Goal: Task Accomplishment & Management: Manage account settings

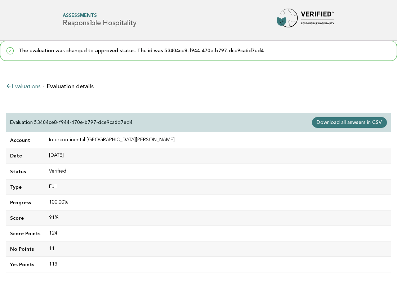
click at [361, 115] on div "Evaluation 53404ce8-f944-470e-b797-dce9ca6d7ed4 Download all anwsers in CSV" at bounding box center [198, 123] width 385 height 20
click at [30, 85] on link "Evaluations" at bounding box center [23, 87] width 35 height 6
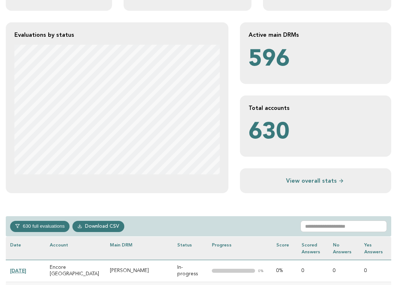
scroll to position [147, 0]
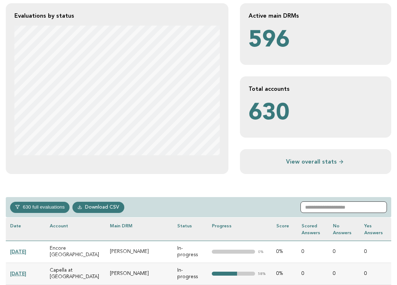
click at [348, 202] on input "text" at bounding box center [343, 207] width 86 height 12
paste input "**********"
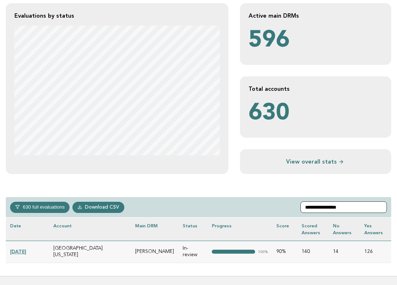
type input "**********"
click at [20, 249] on link "[DATE]" at bounding box center [18, 251] width 16 height 6
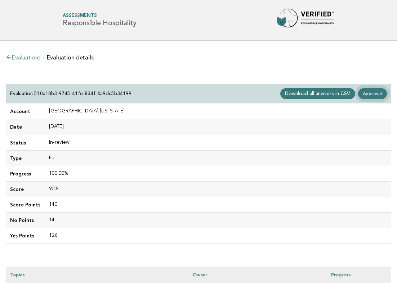
click at [370, 95] on link "Approval" at bounding box center [372, 93] width 29 height 11
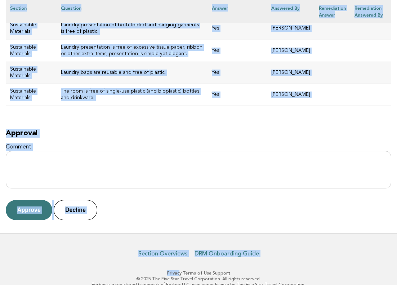
scroll to position [3839, 0]
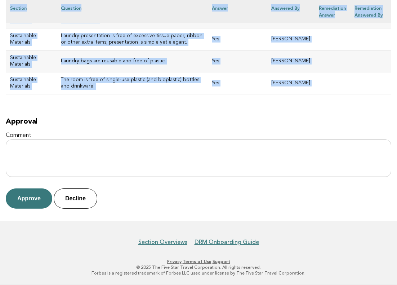
drag, startPoint x: 10, startPoint y: 89, endPoint x: 291, endPoint y: 99, distance: 280.7
copy div "Cliff House Maine Evaluation 510a10b3-9745-41fe-834f-4a9dc5b34199 Main DRM Anth…"
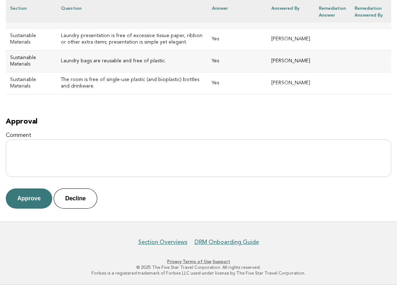
click at [32, 197] on button "Approve" at bounding box center [29, 198] width 46 height 20
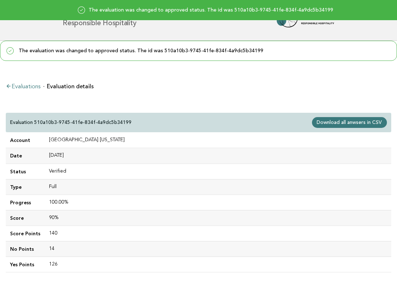
click at [23, 85] on link "Evaluations" at bounding box center [23, 87] width 35 height 6
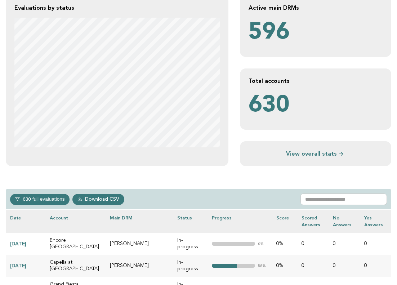
scroll to position [155, 0]
